Goal: Task Accomplishment & Management: Manage account settings

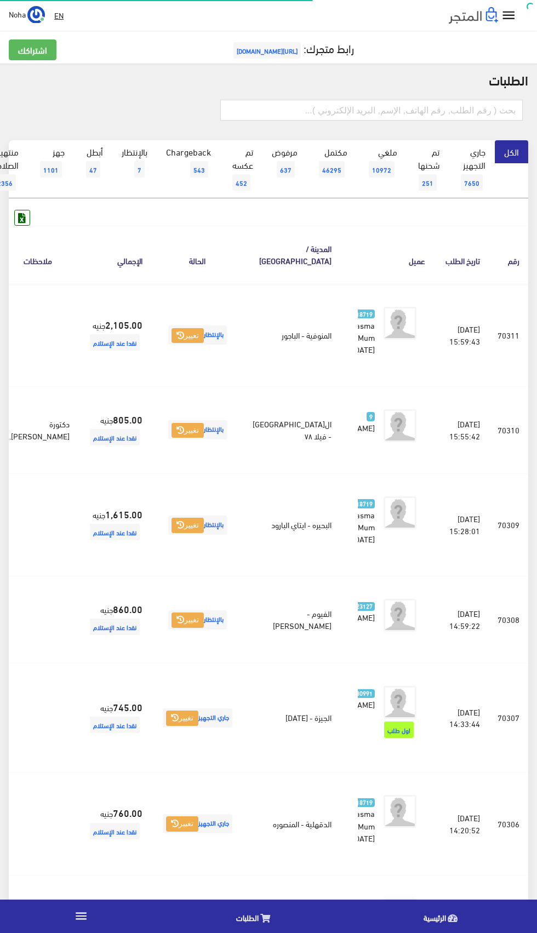
scroll to position [0, -28]
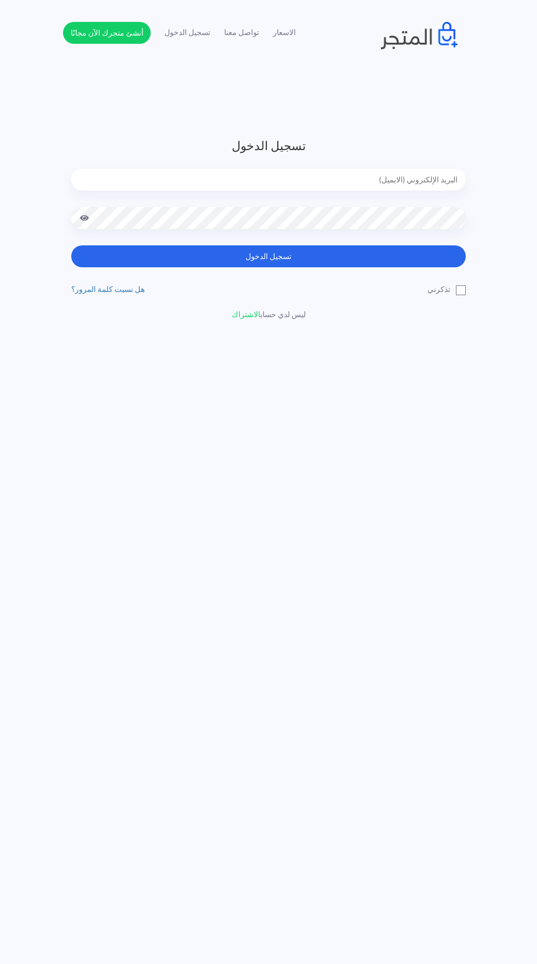
click at [414, 179] on input "email" at bounding box center [268, 180] width 394 height 22
type input "noha_mae86@yahoo.com"
click at [71, 245] on button "تسجيل الدخول" at bounding box center [268, 256] width 394 height 22
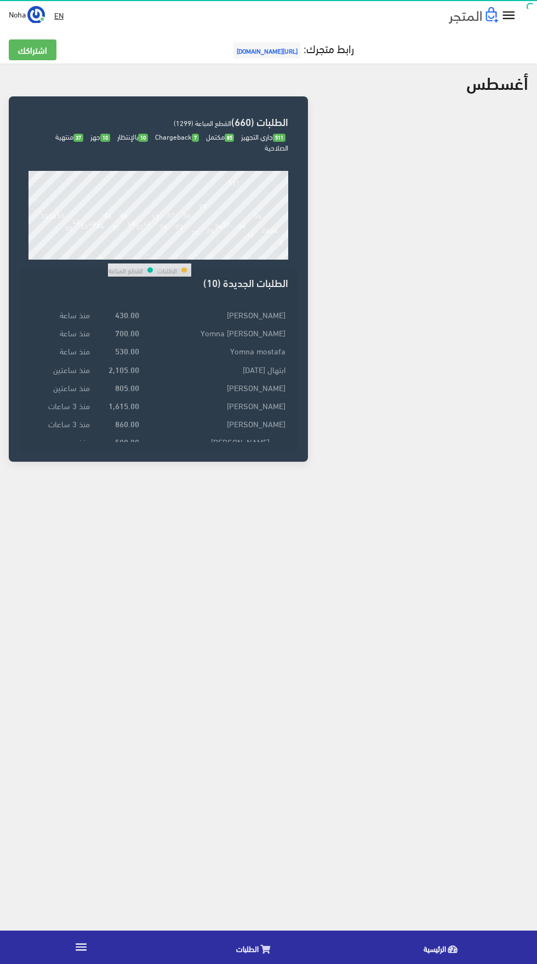
click at [259, 948] on link "الطلبات" at bounding box center [255, 948] width 187 height 28
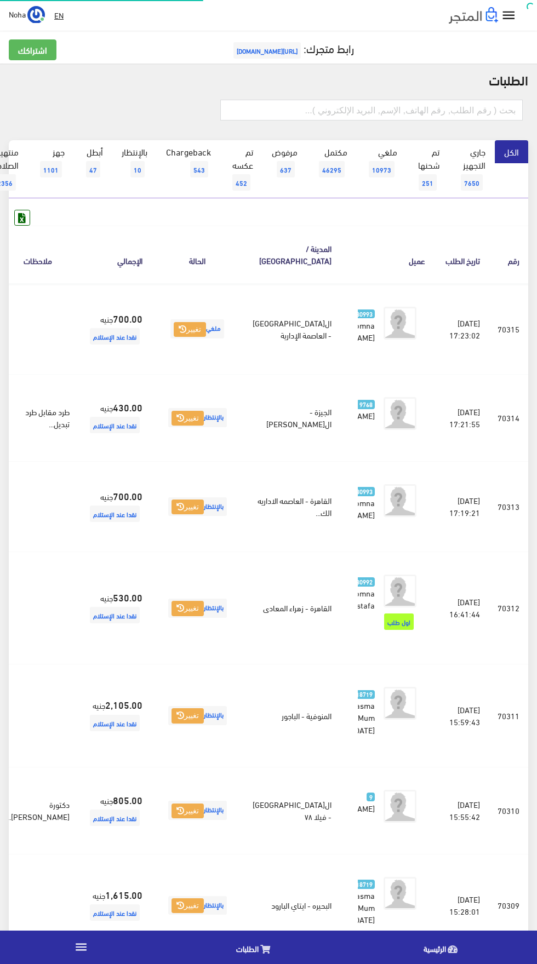
scroll to position [0, -28]
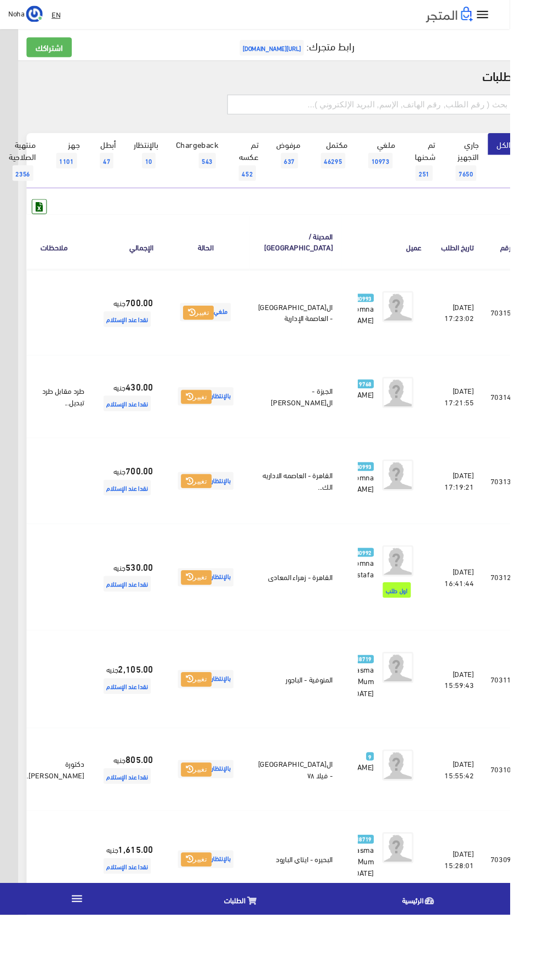
click at [484, 112] on input "text" at bounding box center [390, 110] width 302 height 21
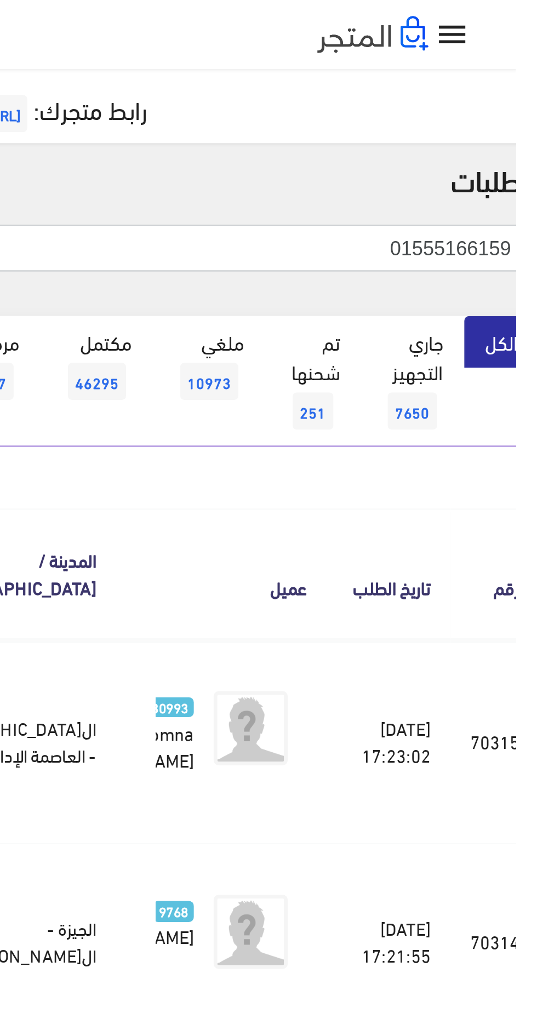
type input "01555166159"
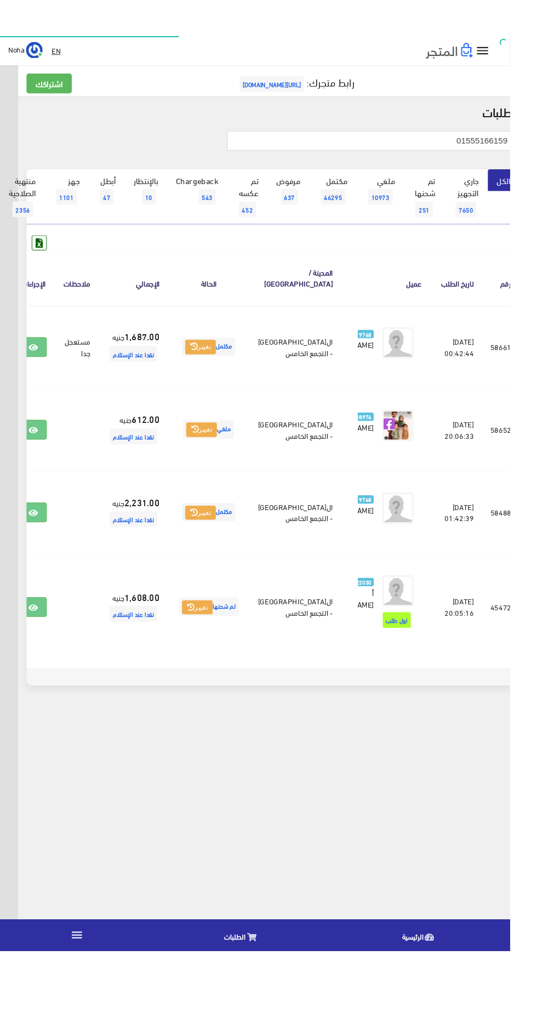
scroll to position [0, -28]
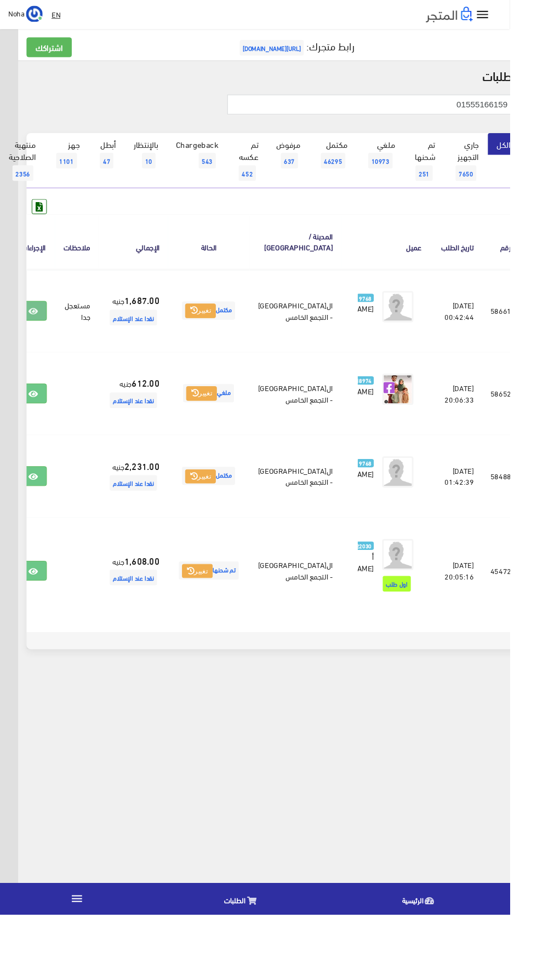
click at [49, 329] on link at bounding box center [35, 327] width 28 height 21
click at [40, 507] on icon at bounding box center [35, 502] width 10 height 9
click at [40, 607] on icon at bounding box center [35, 602] width 10 height 9
click at [49, 419] on link at bounding box center [35, 414] width 28 height 21
click at [49, 320] on link at bounding box center [35, 327] width 28 height 21
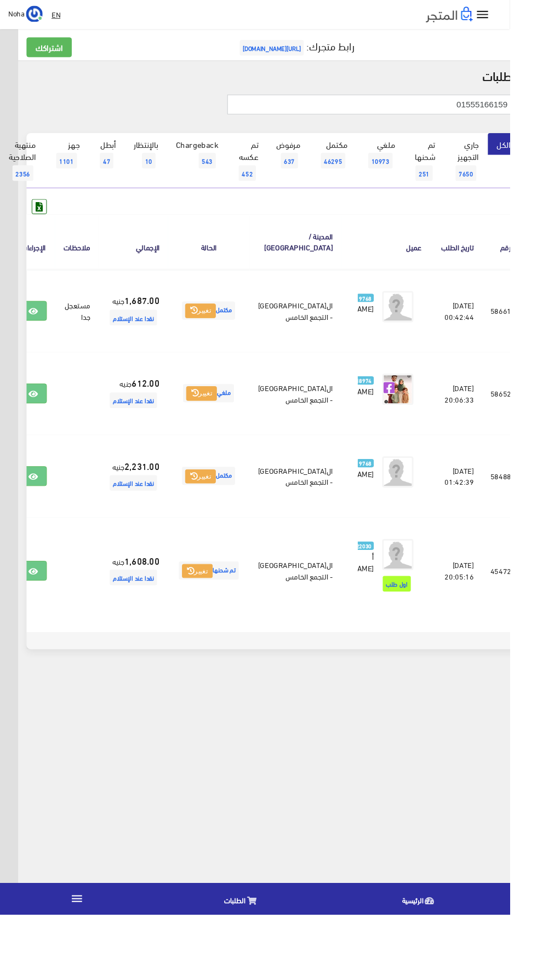
click at [323, 112] on input "01555166159" at bounding box center [390, 110] width 302 height 21
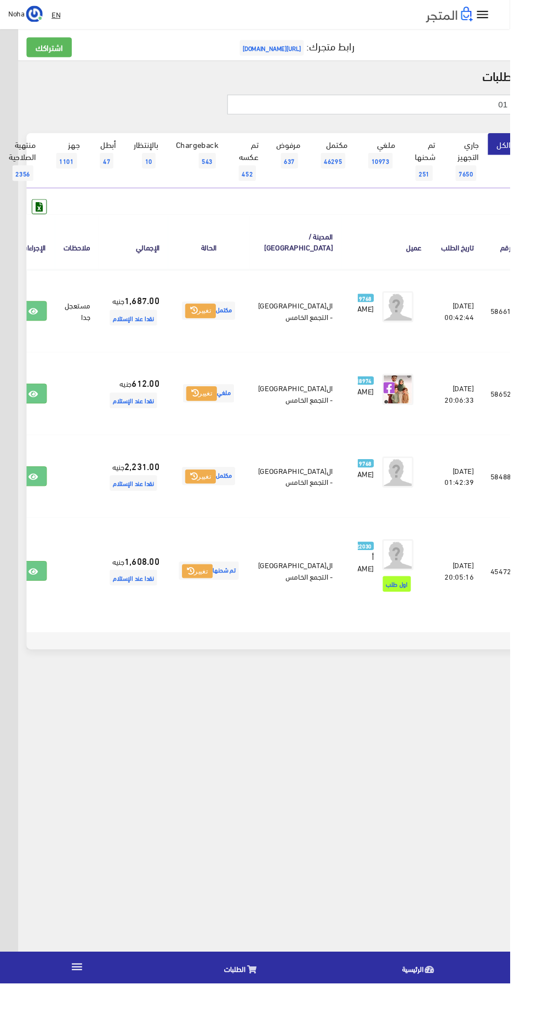
type input "0"
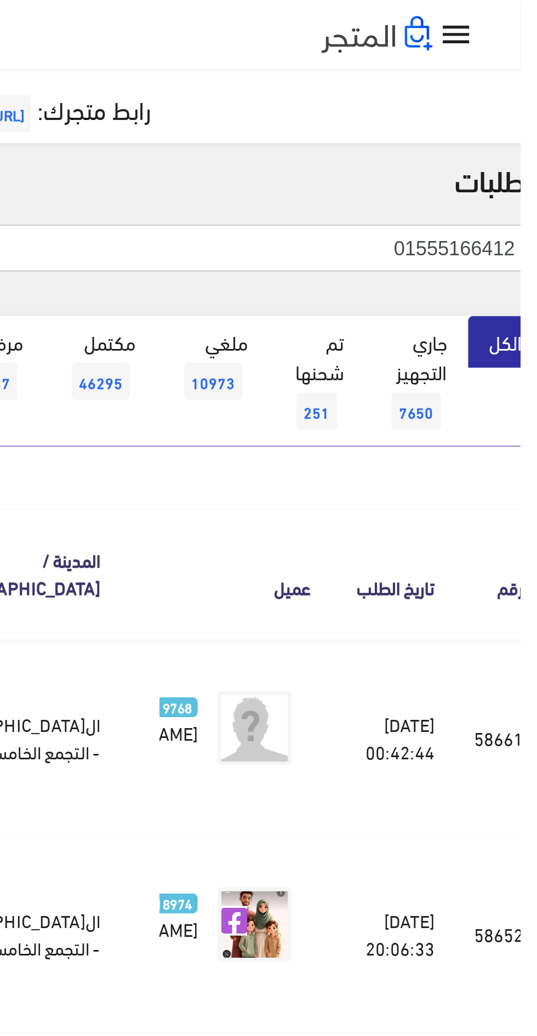
type input "01555166412"
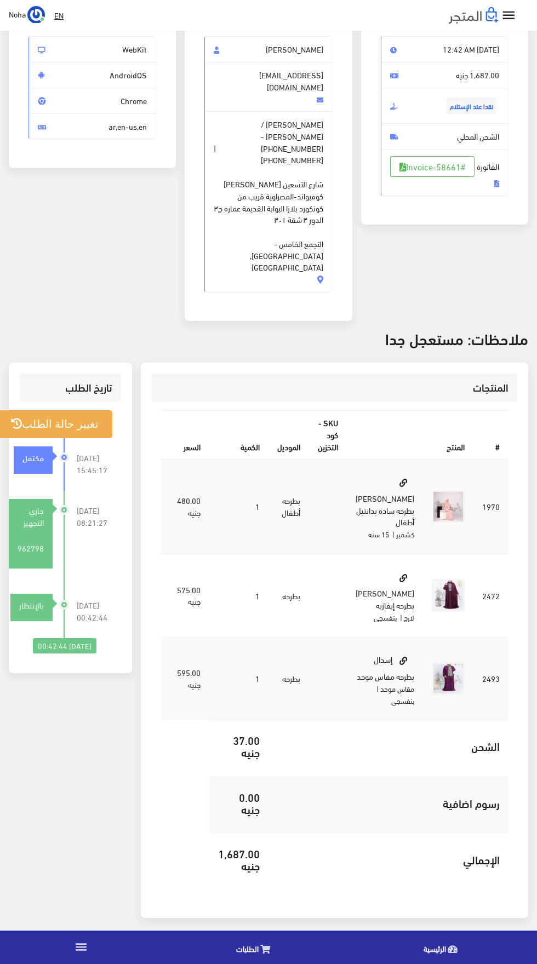
scroll to position [112, 0]
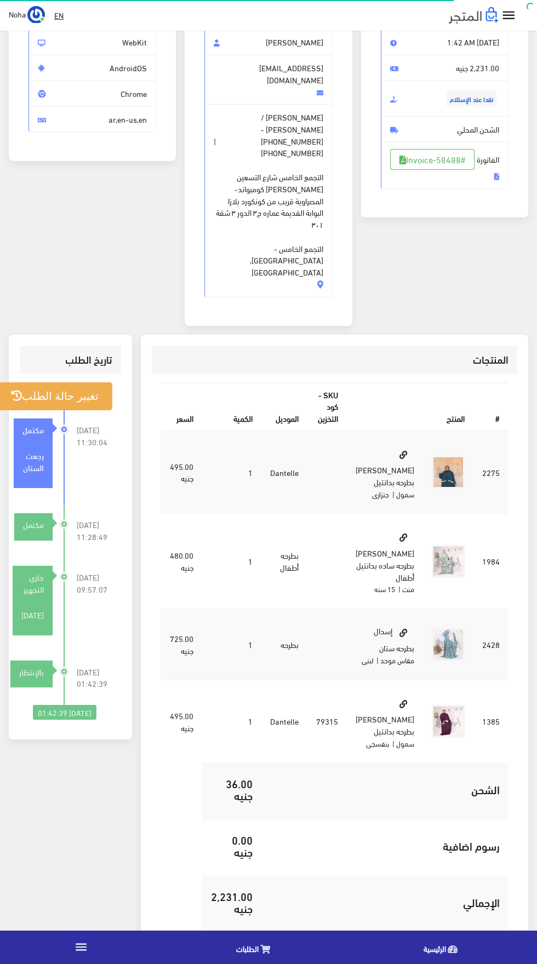
scroll to position [261, 0]
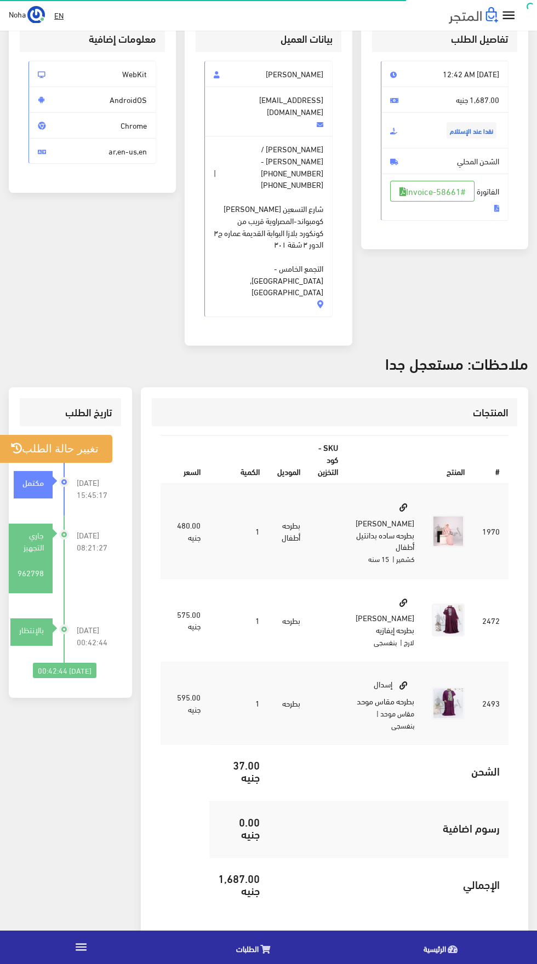
scroll to position [187, 0]
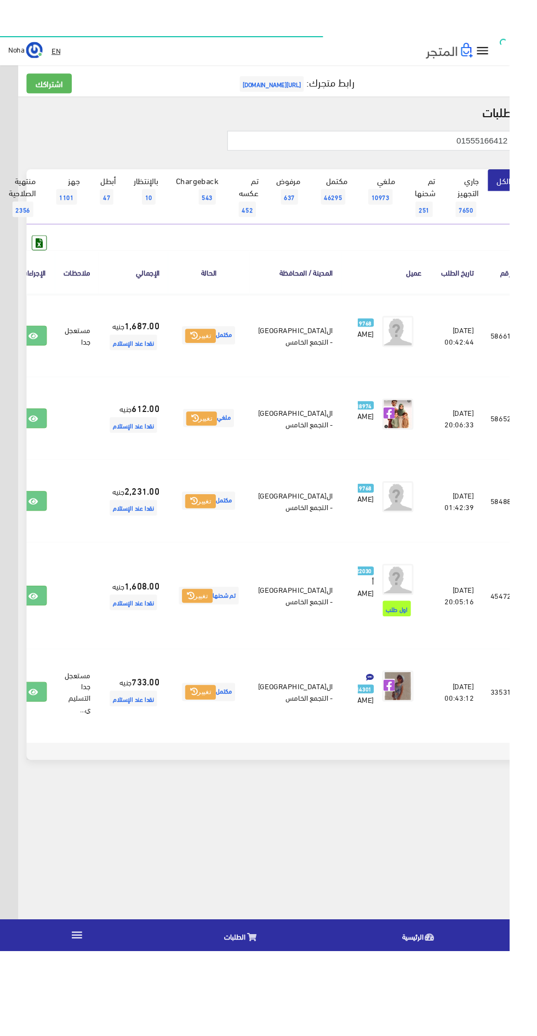
scroll to position [0, -28]
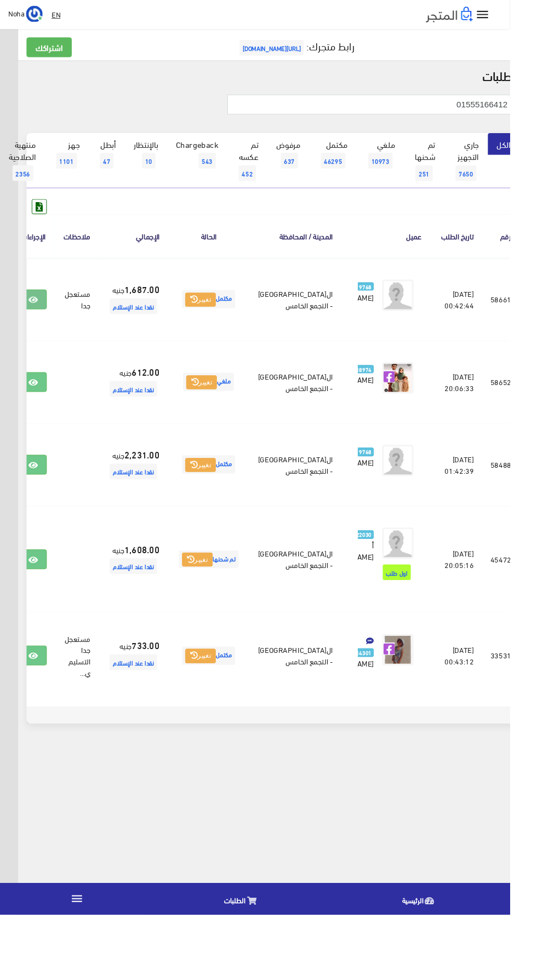
click at [40, 321] on icon at bounding box center [35, 316] width 10 height 9
click at [49, 413] on link at bounding box center [35, 402] width 28 height 21
click at [40, 408] on icon at bounding box center [35, 403] width 10 height 9
click at [40, 495] on icon at bounding box center [35, 490] width 10 height 9
click at [316, 109] on input "01555166412" at bounding box center [390, 110] width 302 height 21
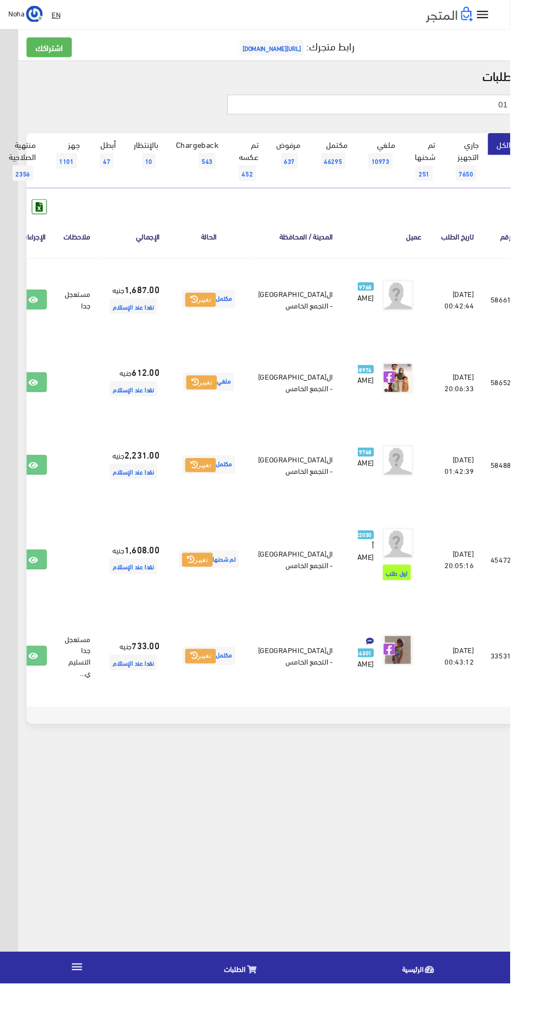
type input "0"
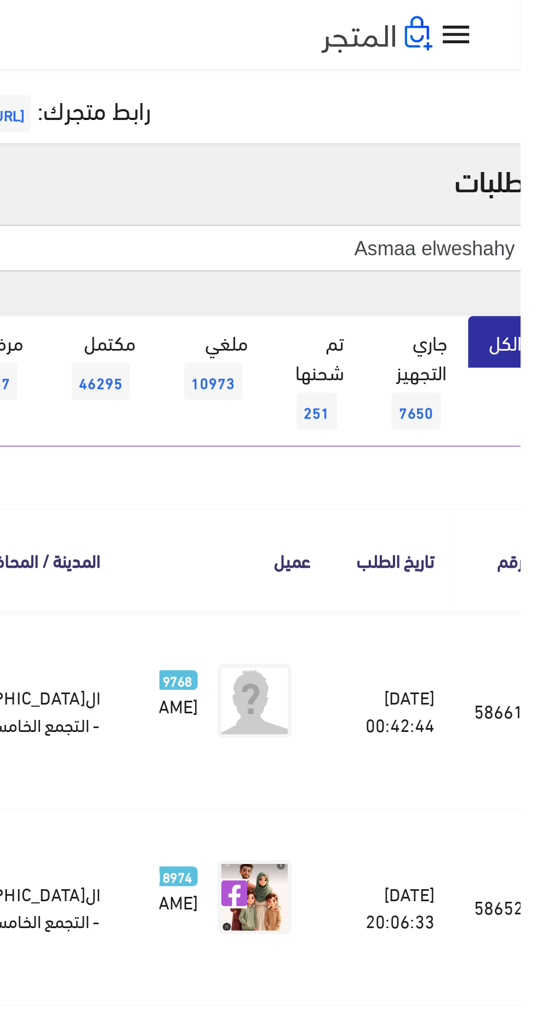
type input "Asmaa elweshahy"
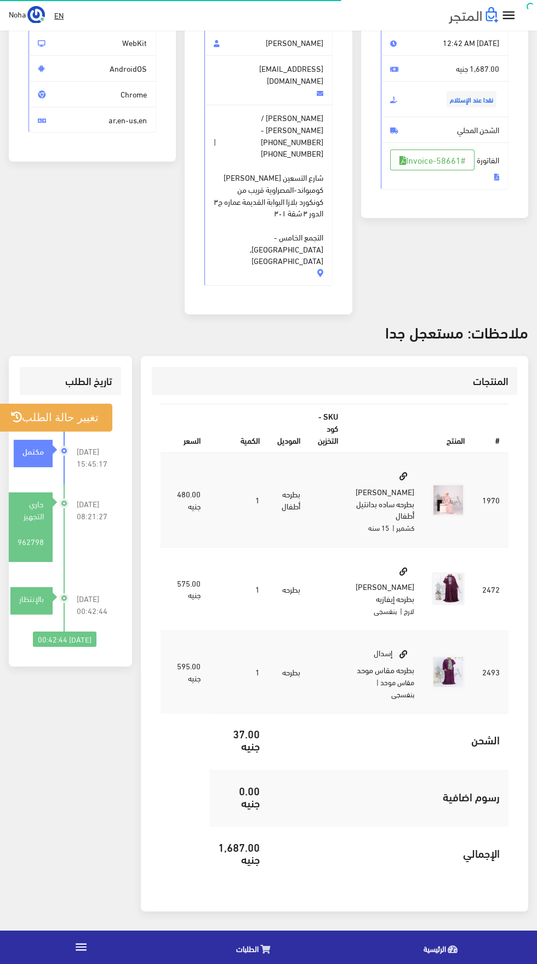
scroll to position [187, 0]
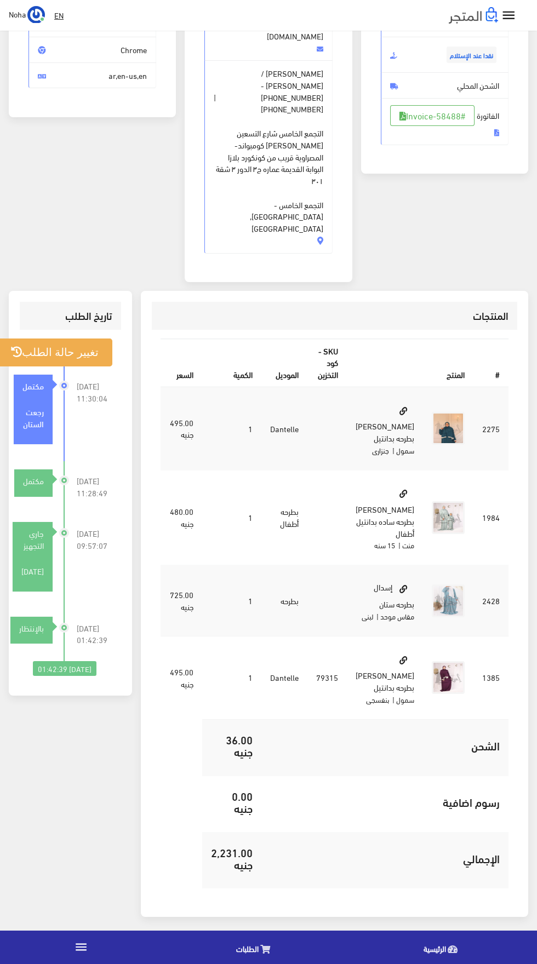
scroll to position [261, 0]
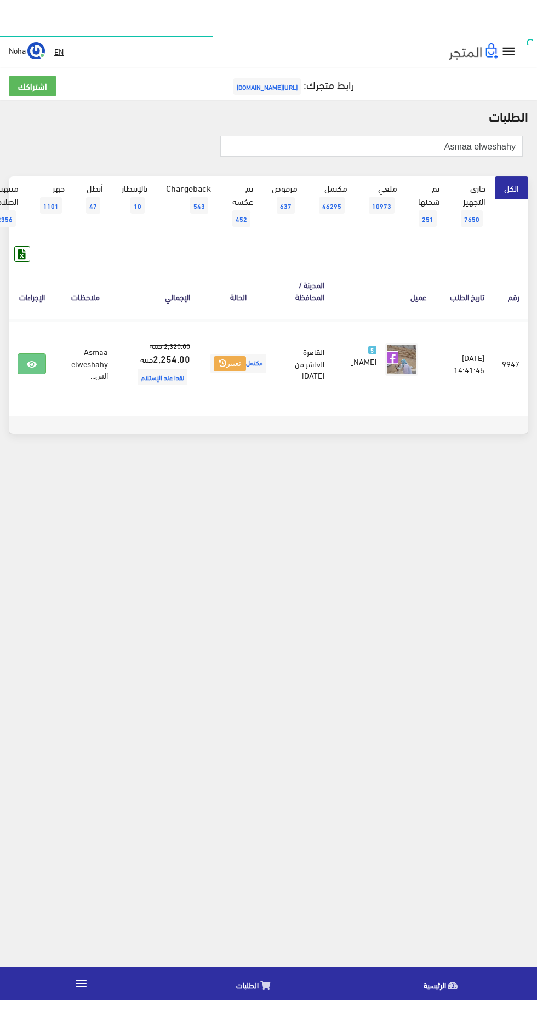
scroll to position [0, -28]
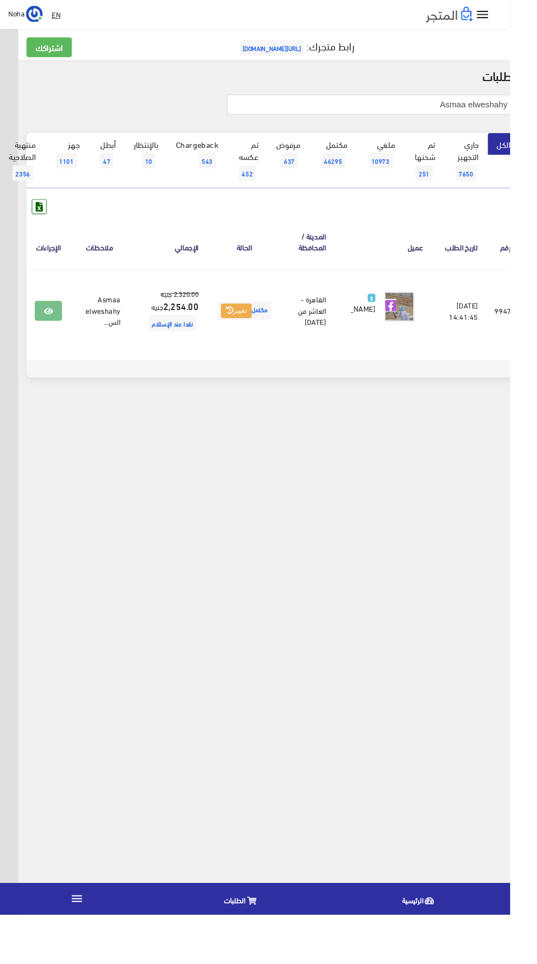
click at [56, 330] on icon at bounding box center [51, 328] width 10 height 9
click at [429, 115] on input "Asmaa elweshahy" at bounding box center [390, 110] width 302 height 21
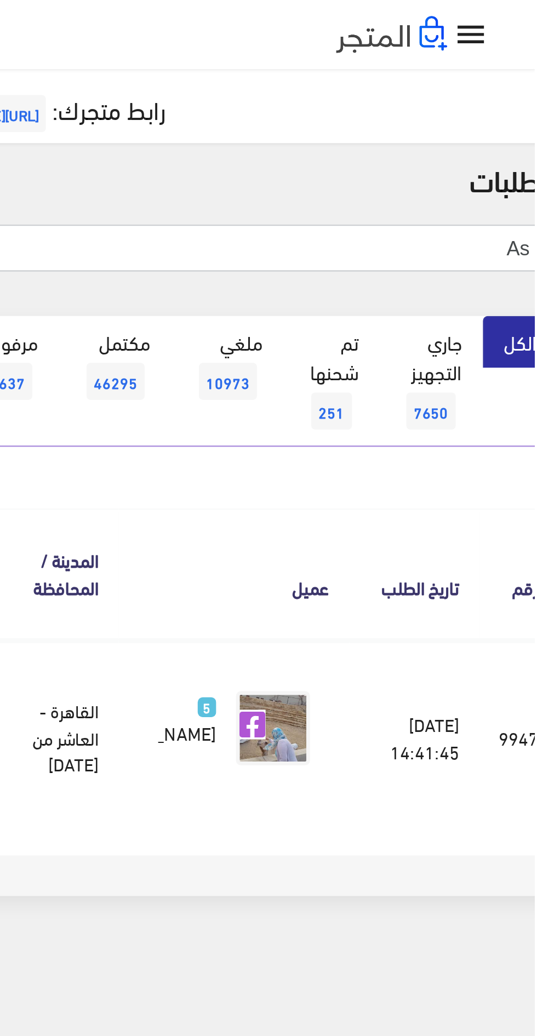
type input "A"
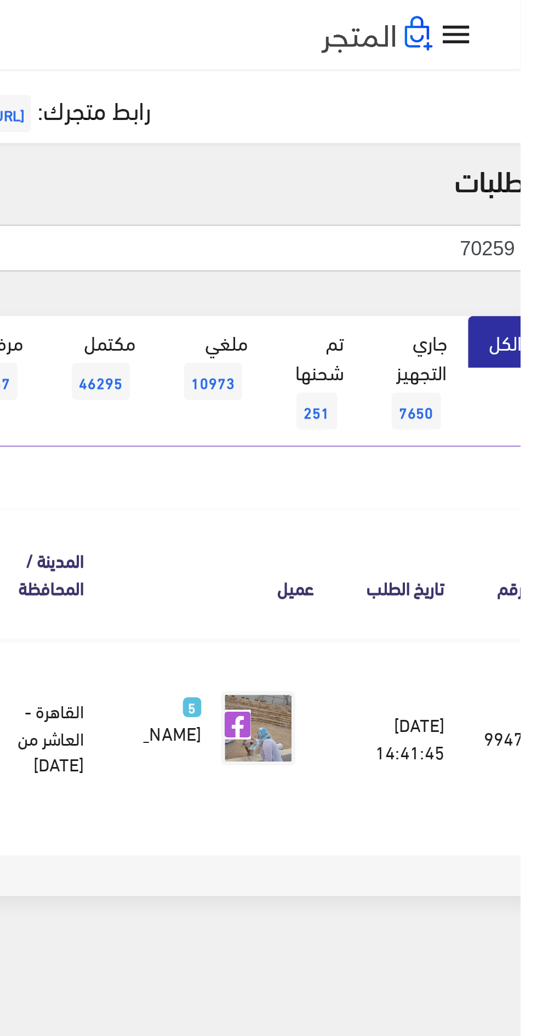
type input "70259"
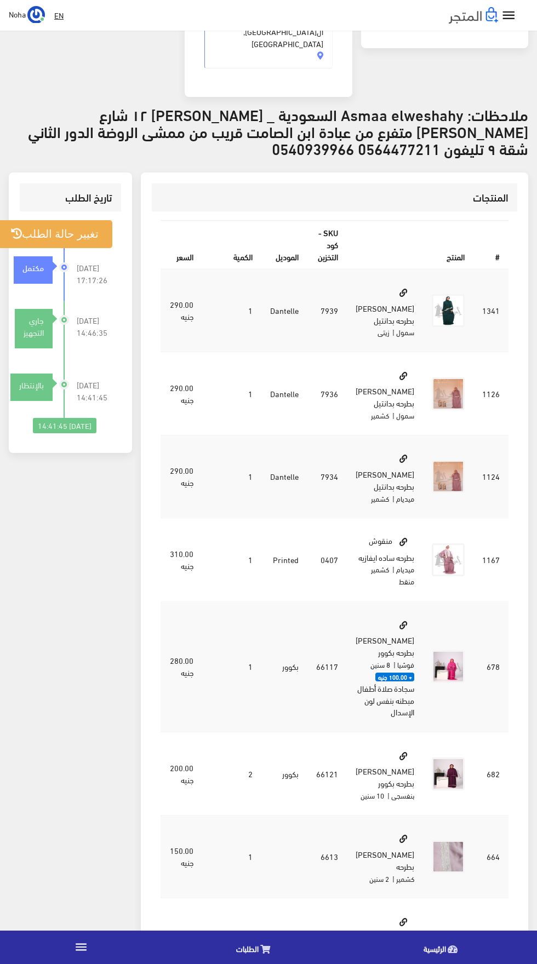
scroll to position [258, 0]
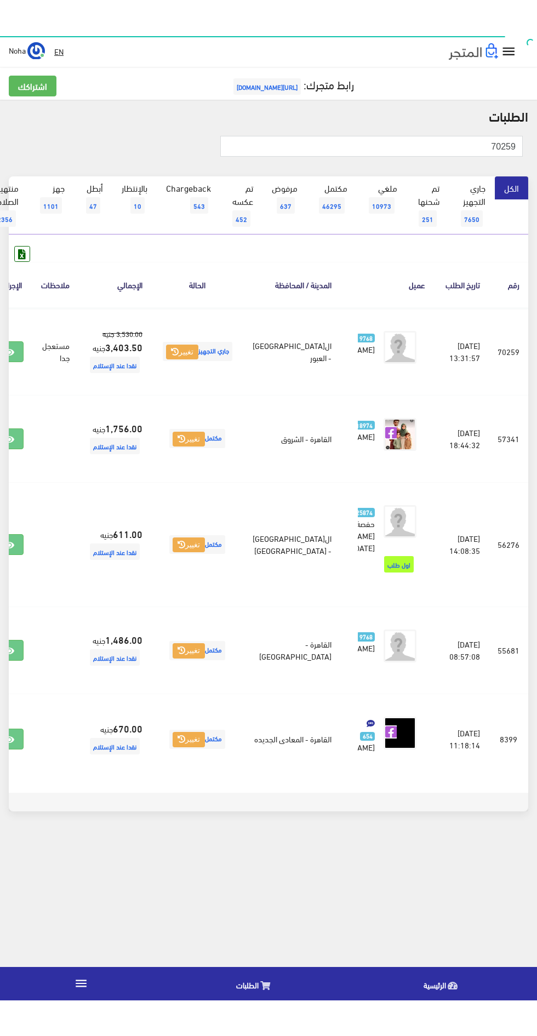
scroll to position [0, -28]
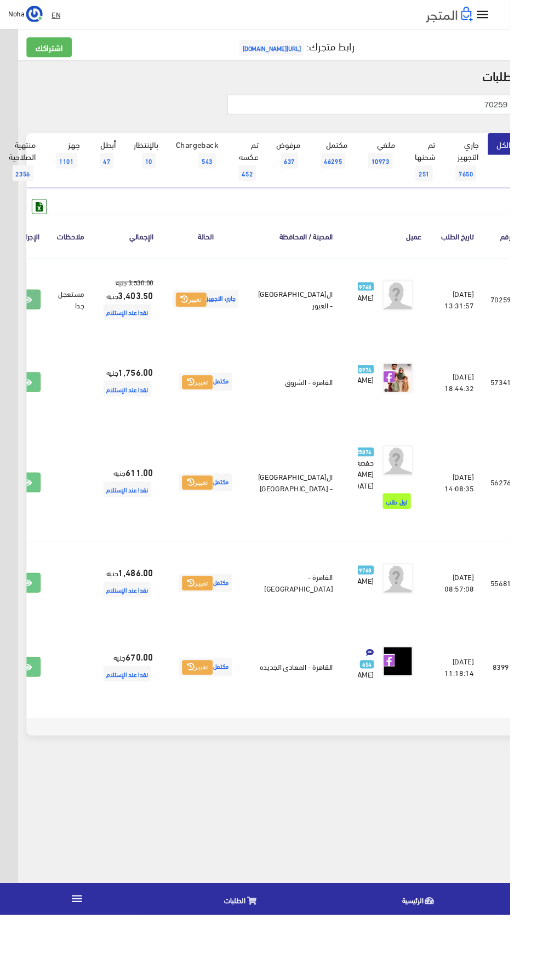
click at [43, 326] on link at bounding box center [28, 315] width 28 height 21
click at [444, 110] on input "70259" at bounding box center [390, 110] width 302 height 21
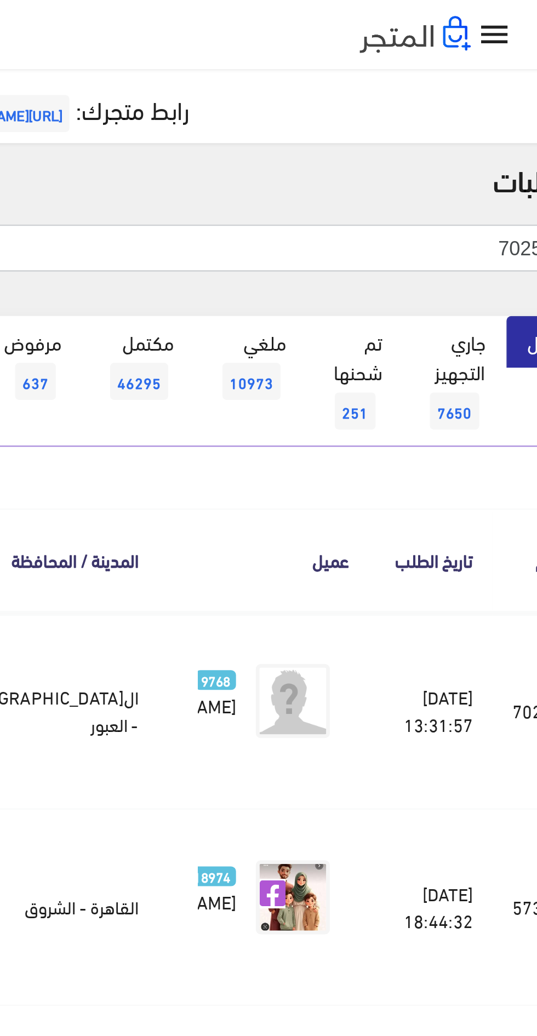
type input "70254"
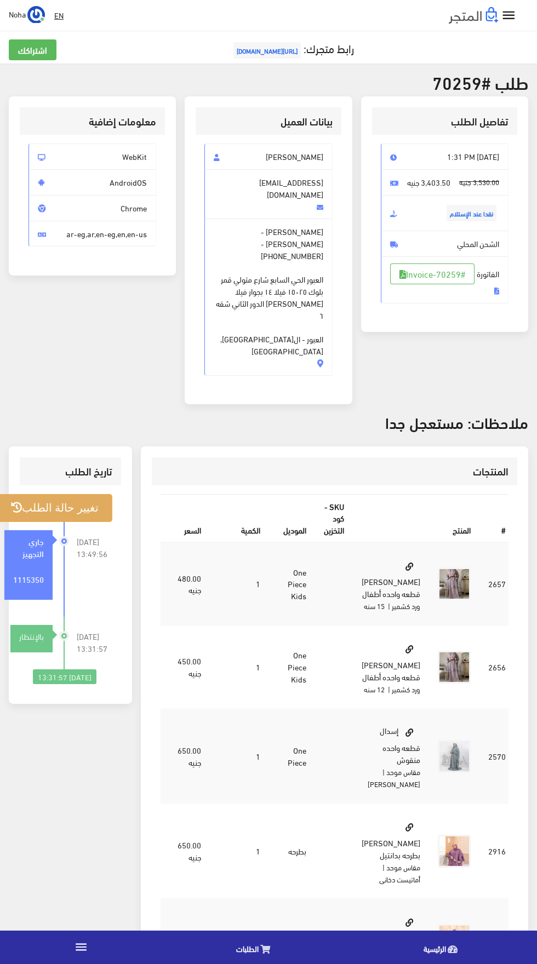
click at [95, 494] on button "تغيير حالة الطلب" at bounding box center [54, 508] width 115 height 28
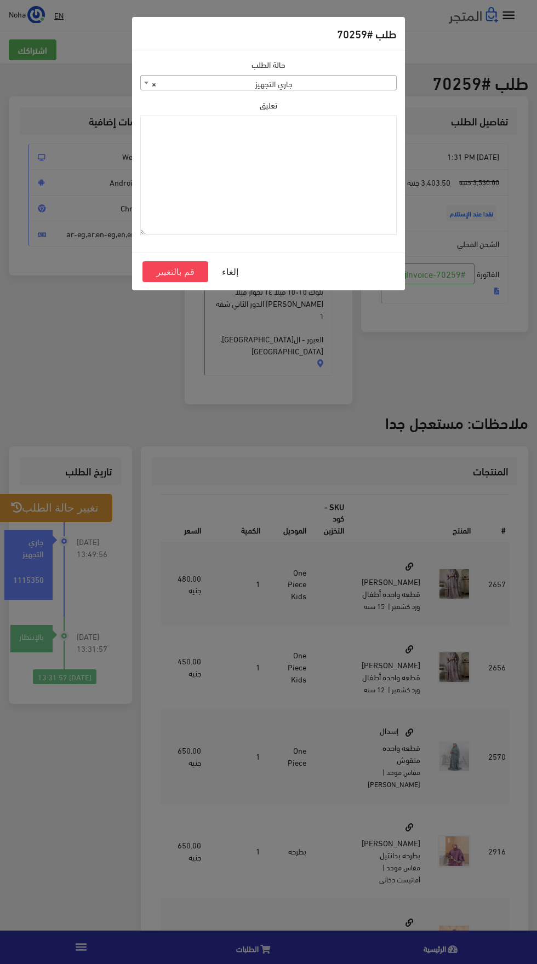
click at [375, 84] on span "× جاري التجهيز" at bounding box center [268, 83] width 255 height 15
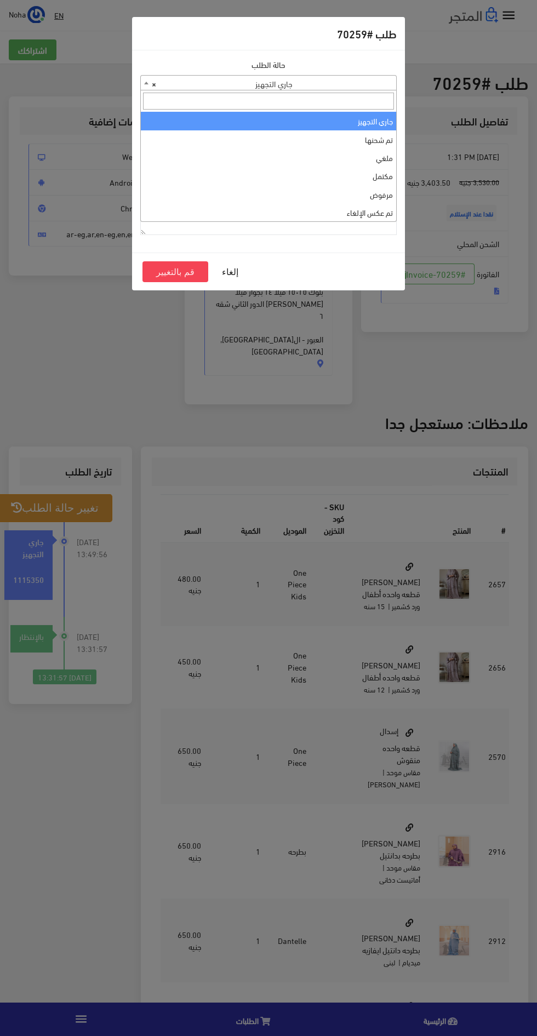
select select "4"
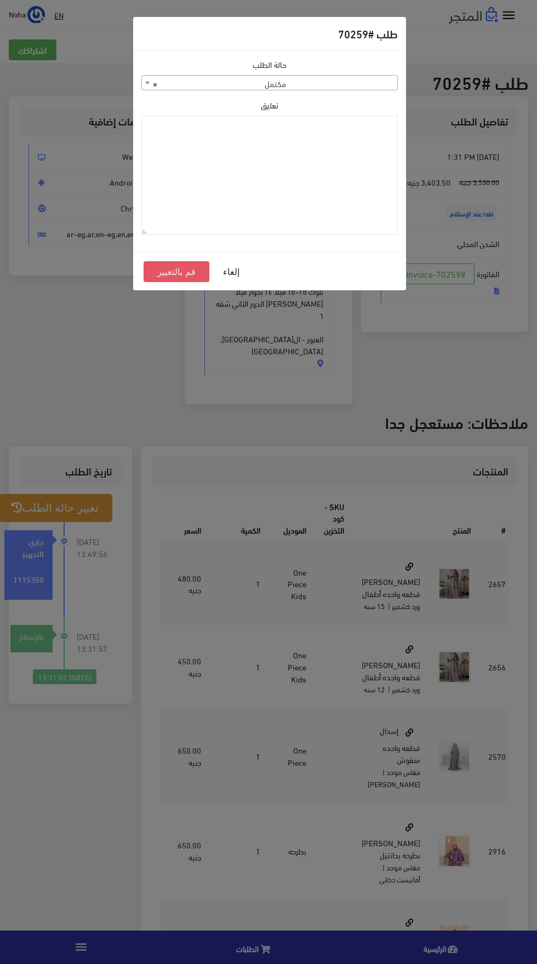
click at [186, 272] on button "قم بالتغيير" at bounding box center [177, 271] width 66 height 21
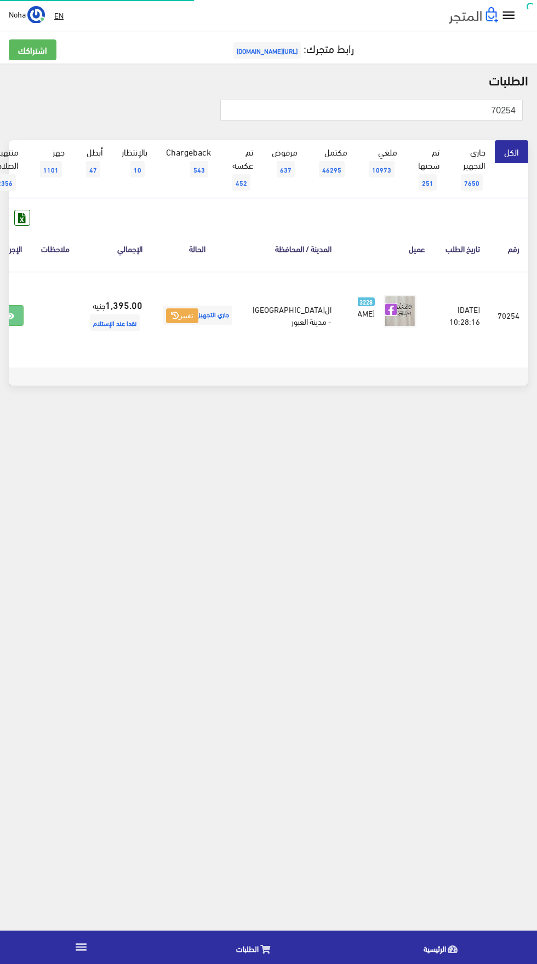
scroll to position [0, -28]
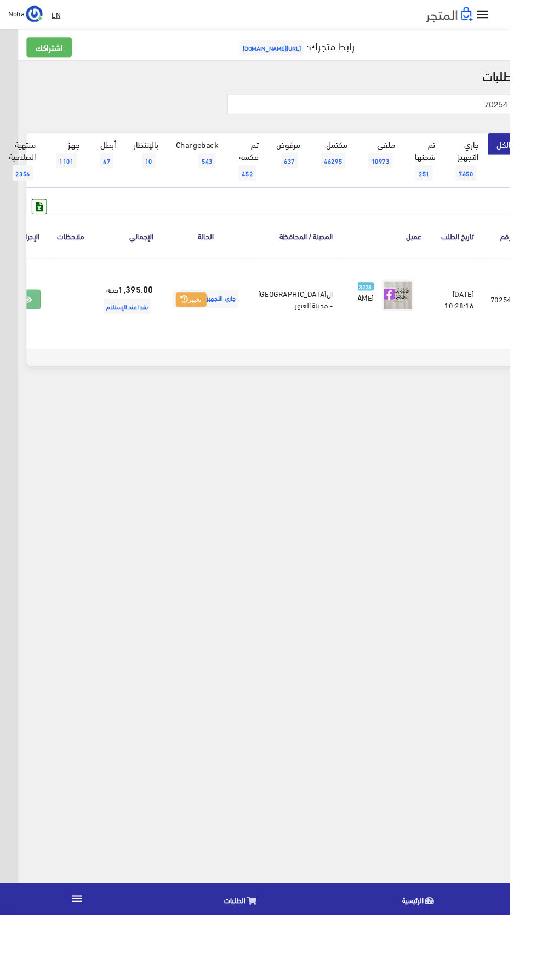
click at [33, 321] on icon at bounding box center [29, 316] width 10 height 9
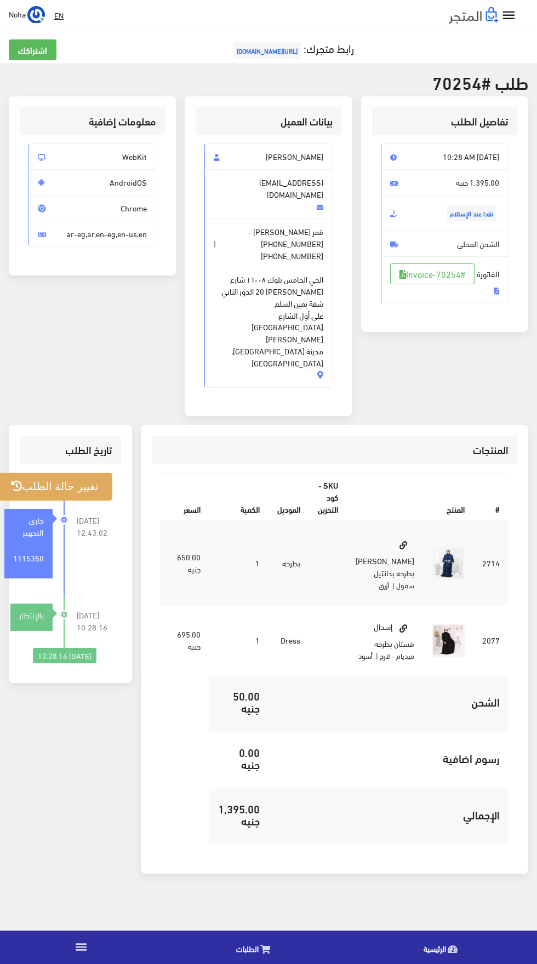
click at [95, 473] on button "تغيير حالة الطلب" at bounding box center [54, 487] width 115 height 28
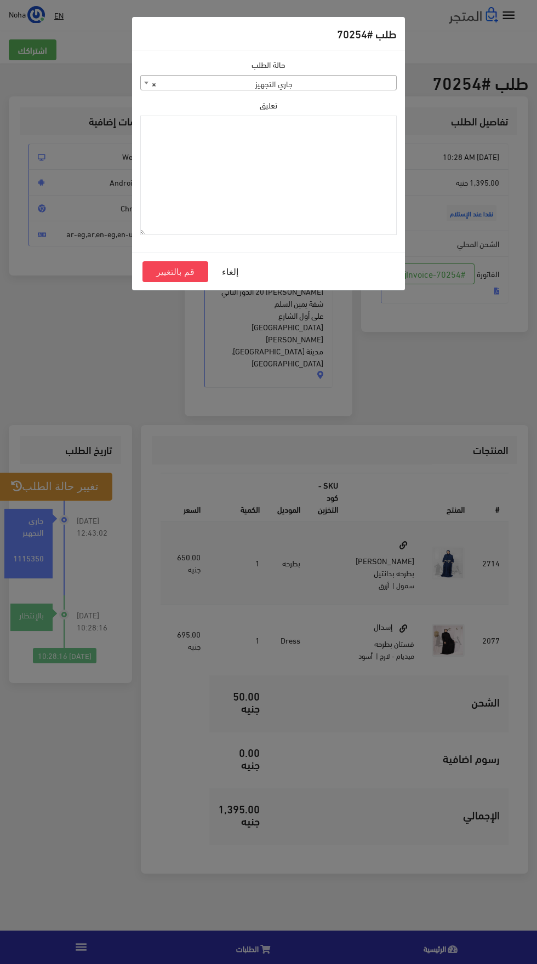
click at [367, 89] on span "× جاري التجهيز" at bounding box center [268, 83] width 255 height 15
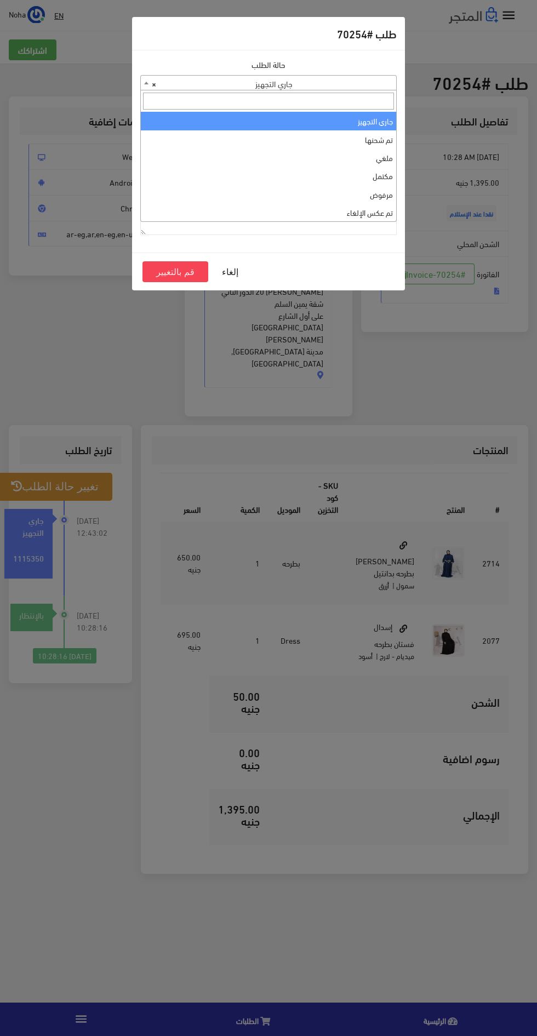
select select "4"
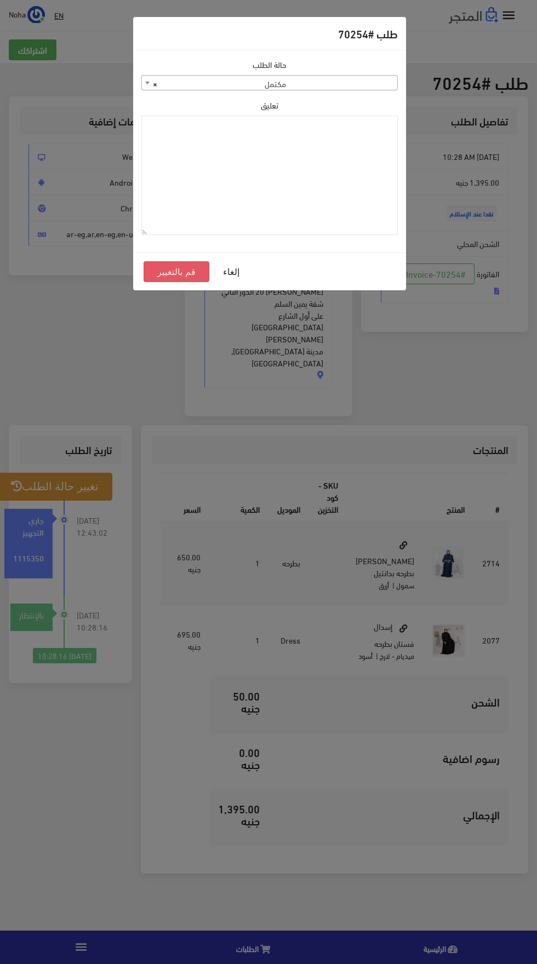
click at [184, 265] on button "قم بالتغيير" at bounding box center [177, 271] width 66 height 21
